Goal: Transaction & Acquisition: Obtain resource

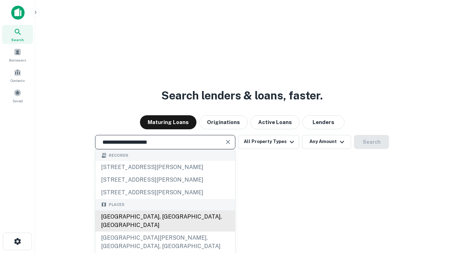
click at [165, 231] on div "Santa Monica, CA, USA" at bounding box center [165, 220] width 140 height 21
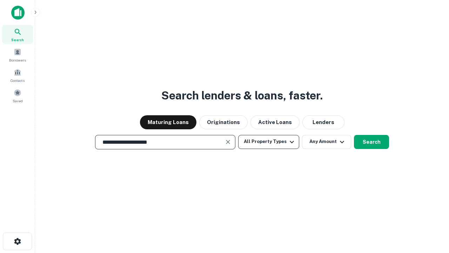
type input "**********"
click at [269, 141] on button "All Property Types" at bounding box center [268, 142] width 61 height 14
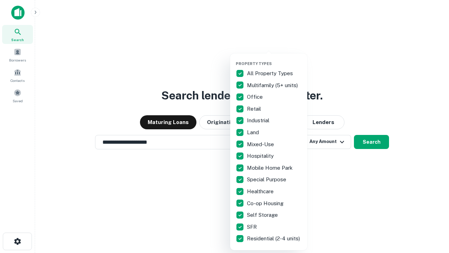
click at [275, 59] on button "button" at bounding box center [274, 59] width 77 height 0
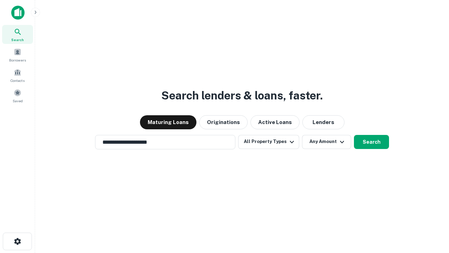
scroll to position [11, 0]
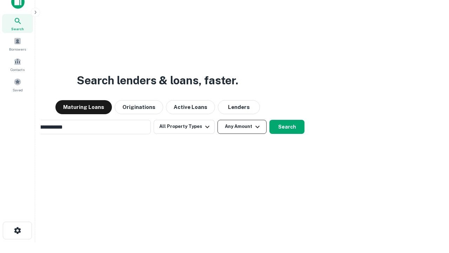
click at [218, 120] on button "Any Amount" at bounding box center [242, 127] width 49 height 14
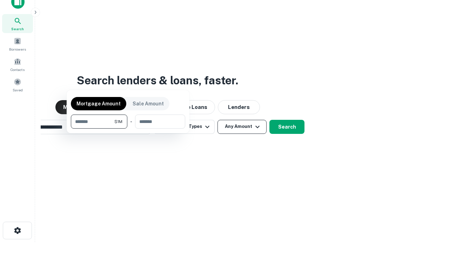
scroll to position [11, 0]
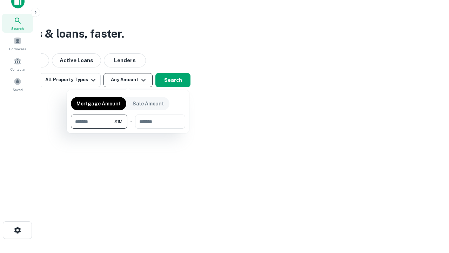
type input "*******"
click at [128, 128] on button "button" at bounding box center [128, 128] width 114 height 0
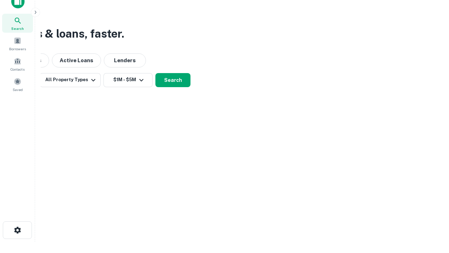
scroll to position [11, 0]
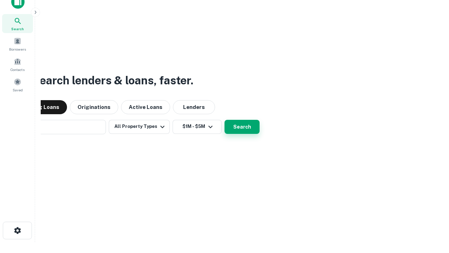
click at [225, 120] on button "Search" at bounding box center [242, 127] width 35 height 14
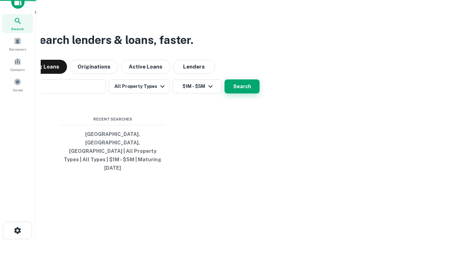
scroll to position [11, 0]
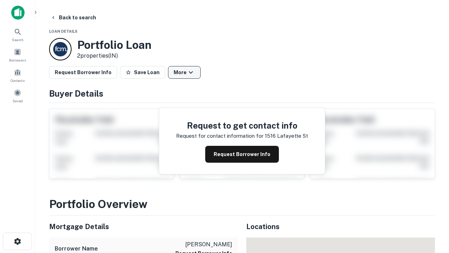
click at [184, 72] on button "More" at bounding box center [184, 72] width 33 height 13
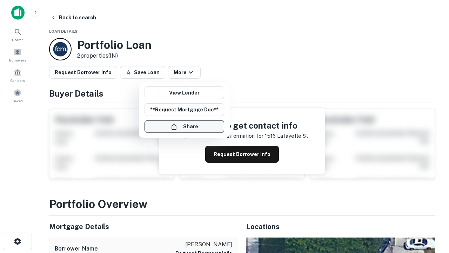
click at [184, 126] on button "Share" at bounding box center [185, 126] width 80 height 13
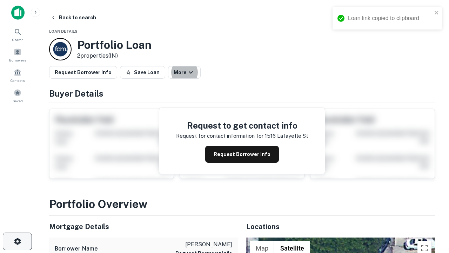
click at [17, 241] on icon "button" at bounding box center [17, 241] width 8 height 8
